Goal: Information Seeking & Learning: Learn about a topic

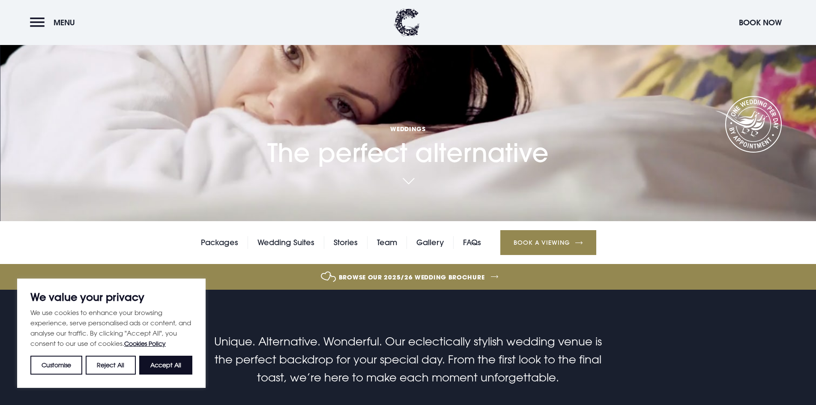
scroll to position [171, 0]
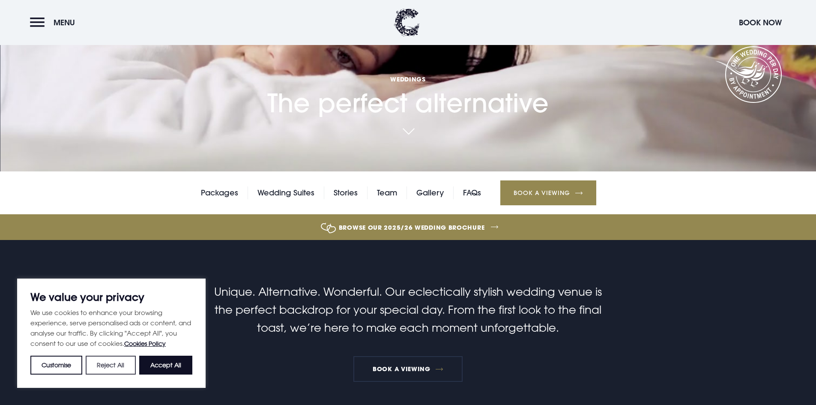
click at [113, 363] on button "Reject All" at bounding box center [111, 364] width 50 height 19
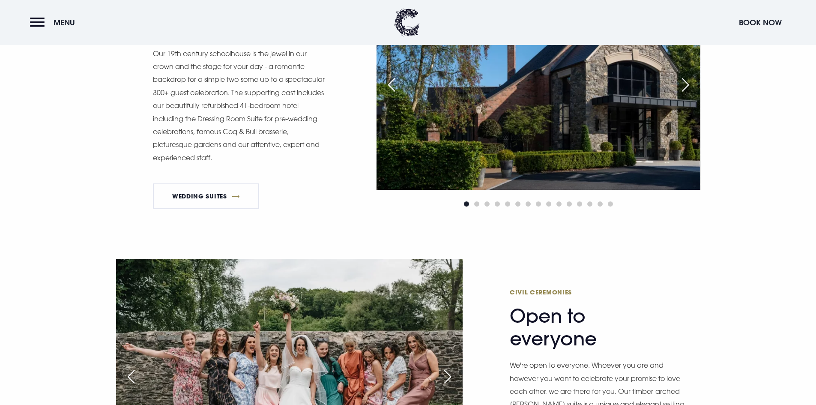
scroll to position [642, 0]
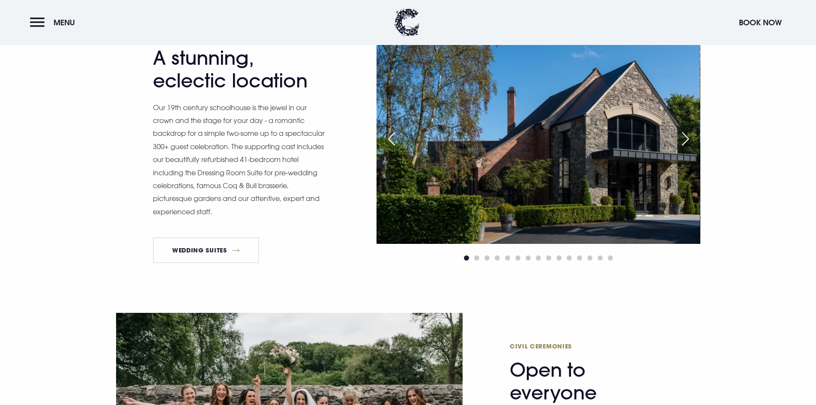
click at [688, 139] on div "Next slide" at bounding box center [684, 138] width 21 height 19
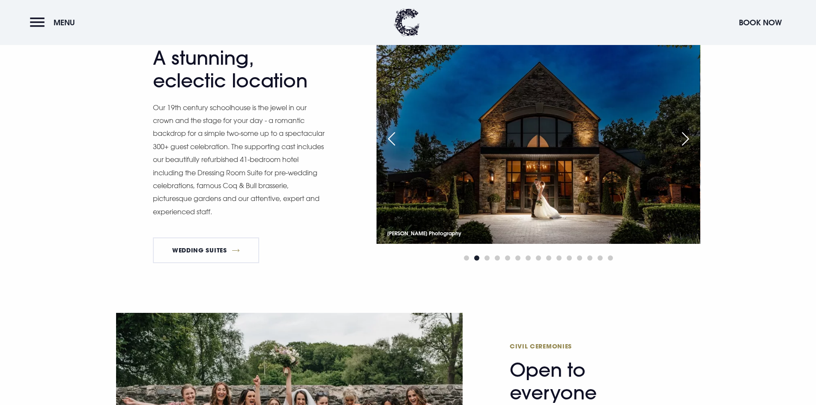
click at [687, 139] on div "Next slide" at bounding box center [684, 138] width 21 height 19
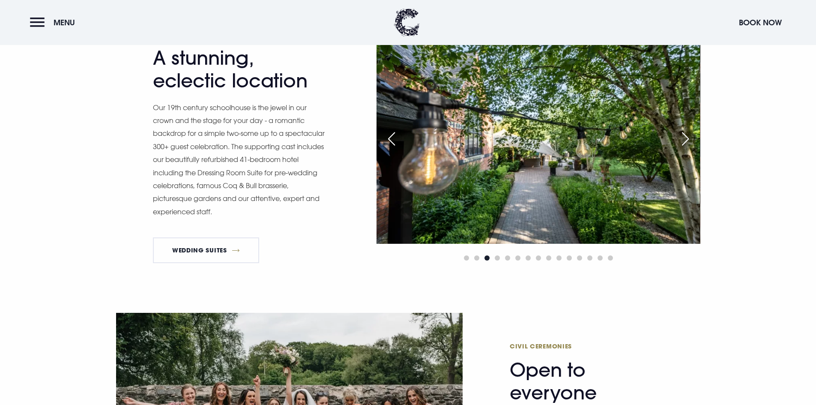
click at [687, 139] on div "Next slide" at bounding box center [684, 138] width 21 height 19
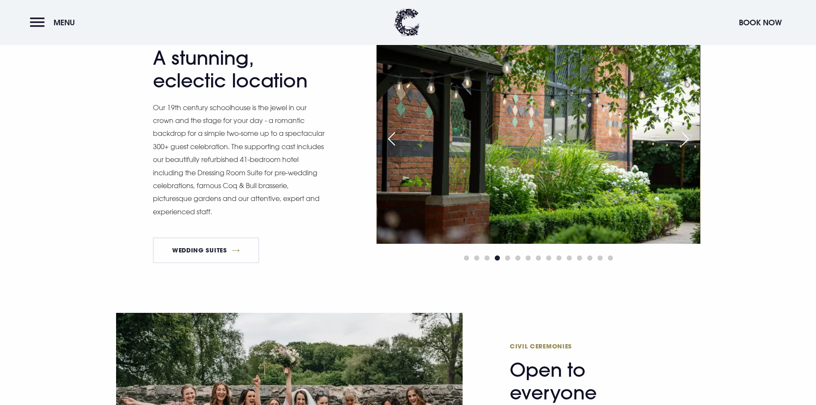
click at [687, 139] on div "Next slide" at bounding box center [684, 138] width 21 height 19
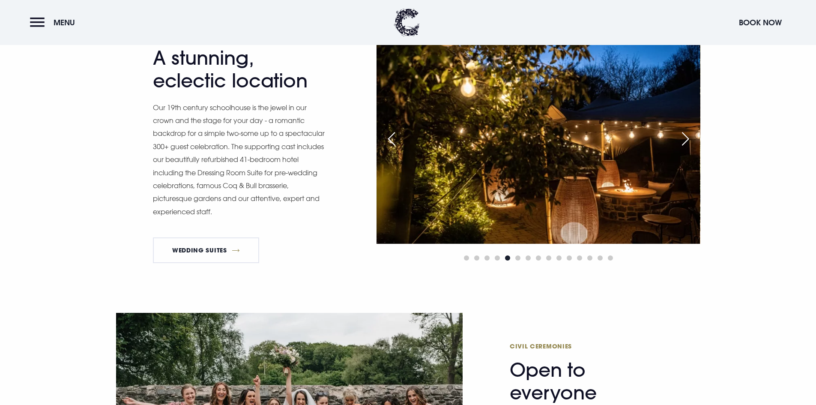
click at [687, 139] on div "Next slide" at bounding box center [684, 138] width 21 height 19
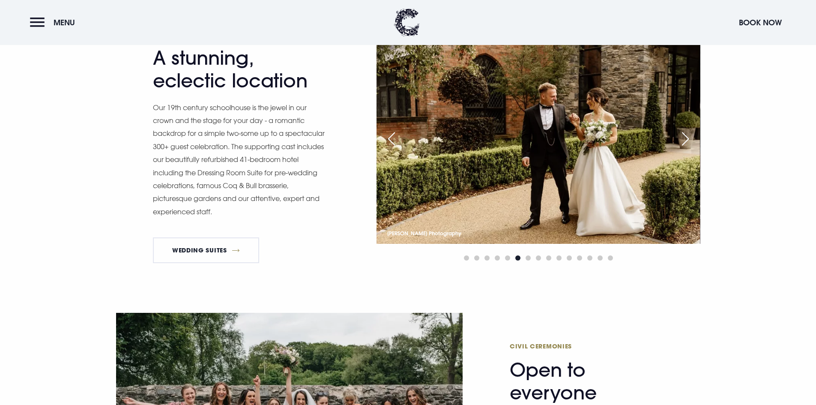
click at [687, 139] on div "Next slide" at bounding box center [684, 138] width 21 height 19
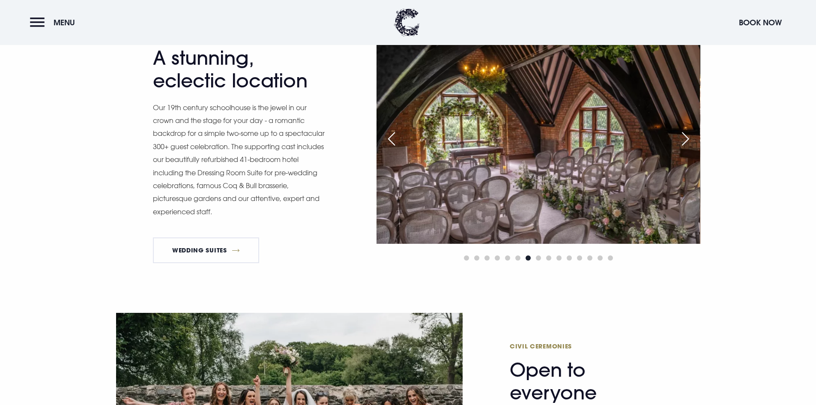
click at [687, 139] on div "Next slide" at bounding box center [684, 138] width 21 height 19
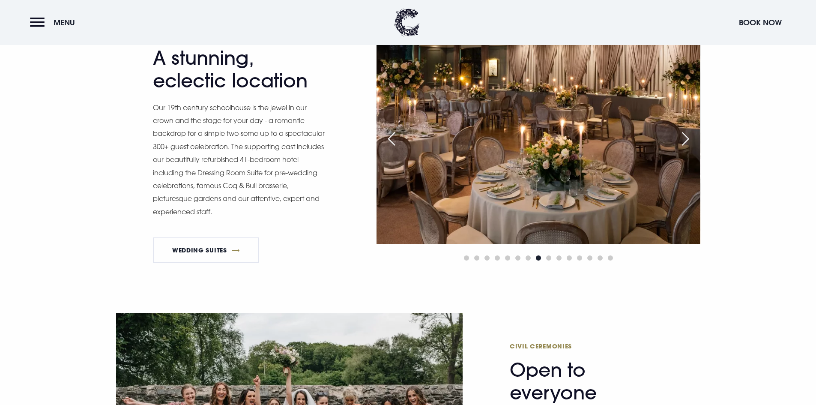
click at [687, 139] on div "Next slide" at bounding box center [684, 138] width 21 height 19
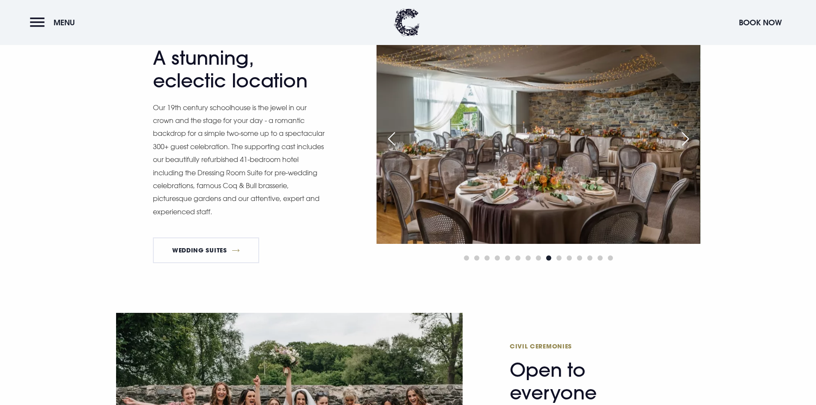
click at [392, 143] on div "Previous slide" at bounding box center [391, 138] width 21 height 19
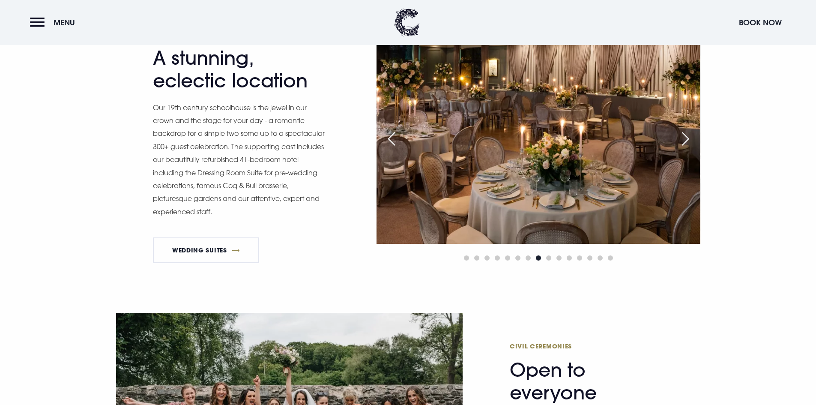
click at [685, 133] on div "Next slide" at bounding box center [684, 138] width 21 height 19
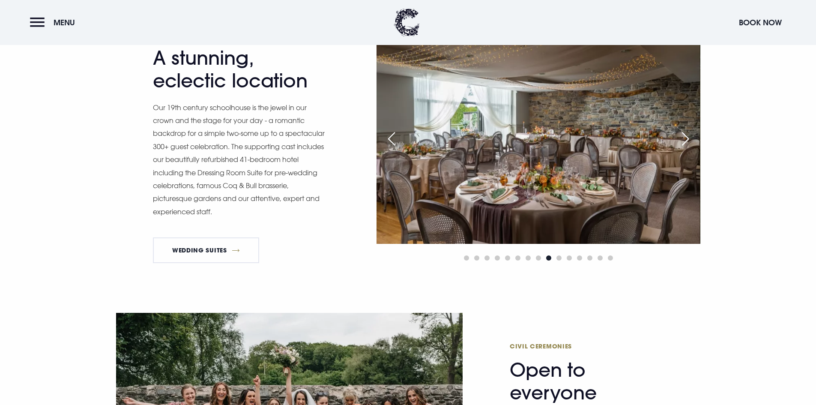
click at [685, 133] on div "Next slide" at bounding box center [684, 138] width 21 height 19
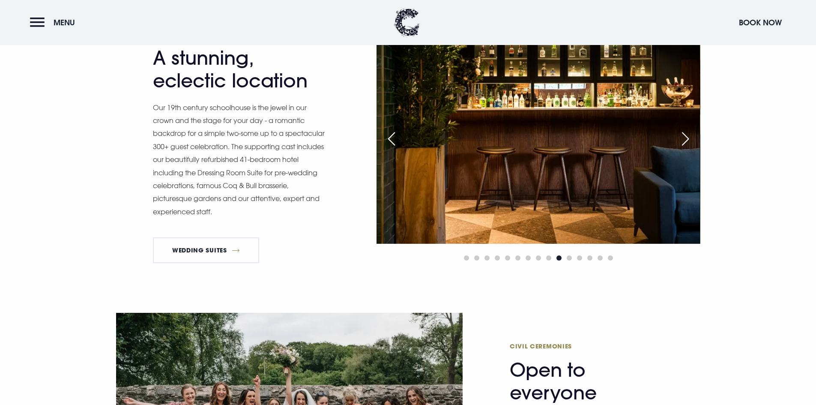
click at [685, 133] on div "Next slide" at bounding box center [684, 138] width 21 height 19
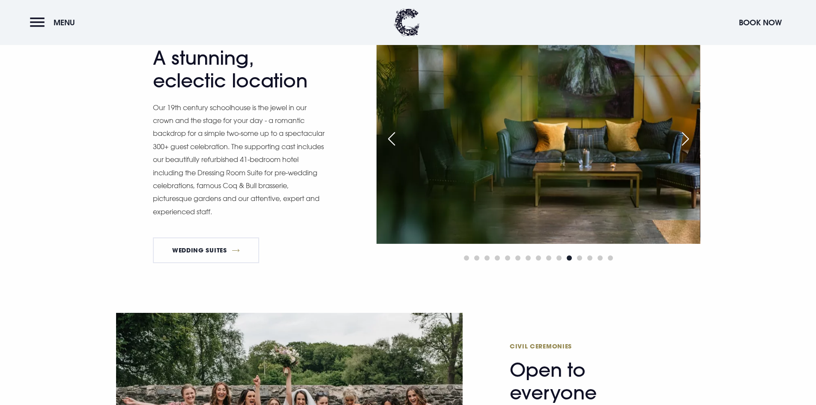
click at [685, 133] on div "Next slide" at bounding box center [684, 138] width 21 height 19
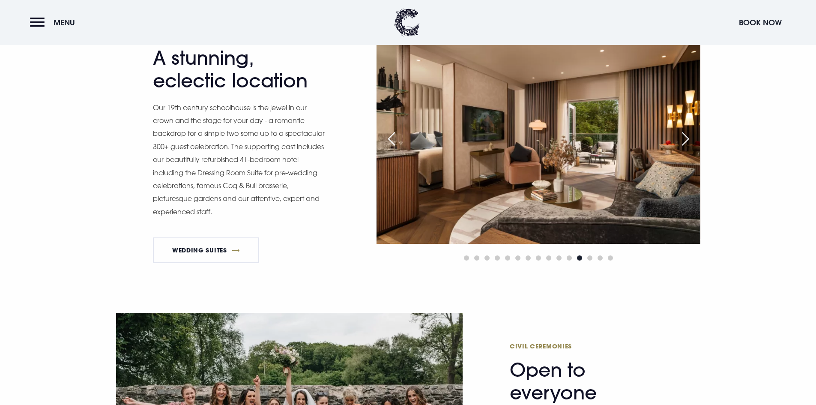
click at [685, 133] on div "Next slide" at bounding box center [684, 138] width 21 height 19
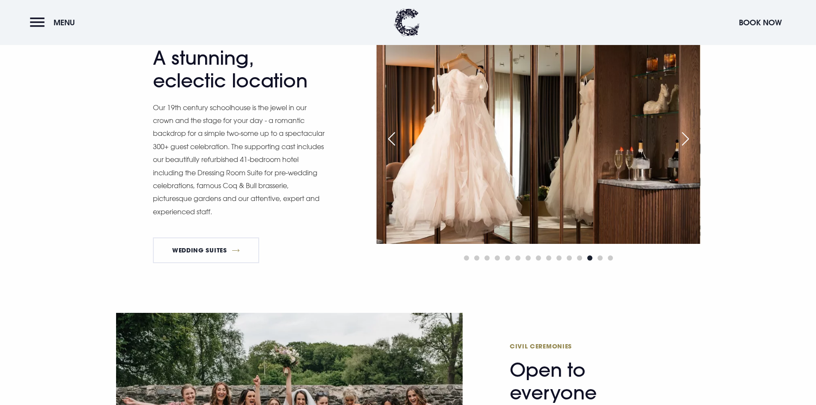
click at [685, 133] on div "Next slide" at bounding box center [684, 138] width 21 height 19
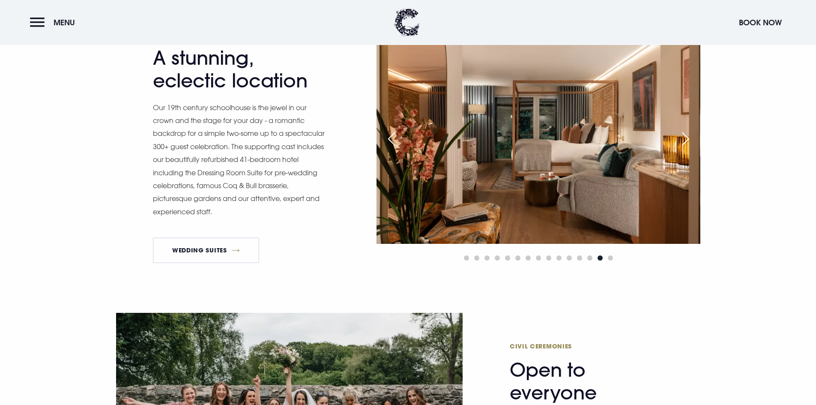
click at [685, 133] on div "Next slide" at bounding box center [684, 138] width 21 height 19
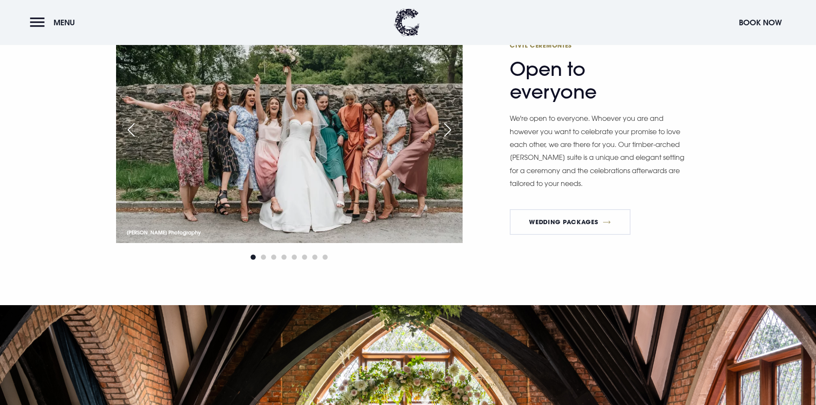
scroll to position [942, 0]
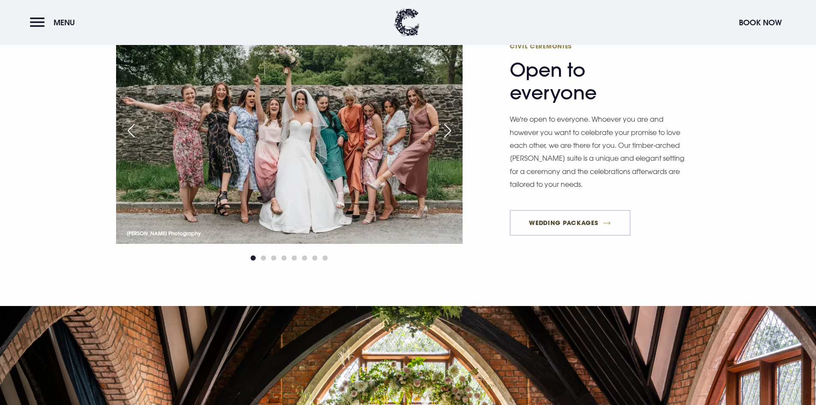
drag, startPoint x: 584, startPoint y: 223, endPoint x: 620, endPoint y: 221, distance: 36.5
click at [584, 223] on link "Wedding Packages" at bounding box center [569, 223] width 121 height 26
